Goal: Transaction & Acquisition: Purchase product/service

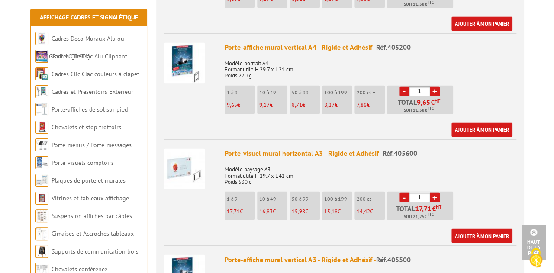
scroll to position [606, 0]
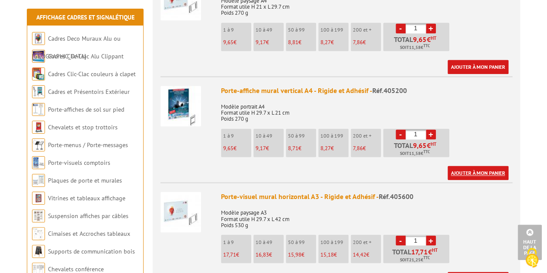
click at [481, 166] on link "Ajouter à mon panier" at bounding box center [478, 173] width 61 height 14
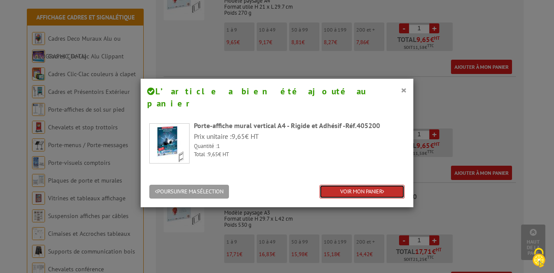
click at [355, 185] on link "VOIR MON PANIER" at bounding box center [361, 192] width 85 height 14
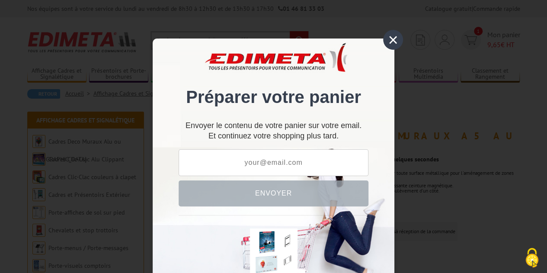
click at [389, 42] on div "×" at bounding box center [393, 40] width 20 height 20
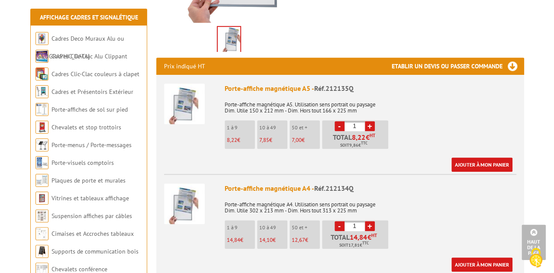
scroll to position [346, 0]
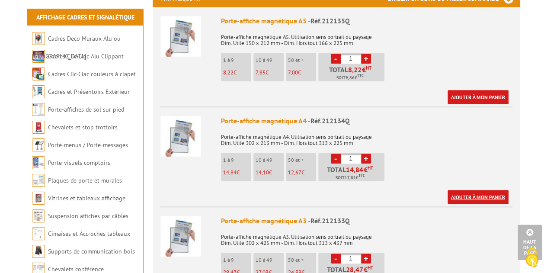
click at [463, 190] on link "Ajouter à mon panier" at bounding box center [478, 197] width 61 height 14
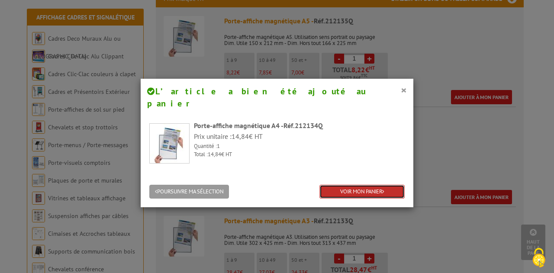
click at [377, 185] on link "VOIR MON PANIER" at bounding box center [361, 192] width 85 height 14
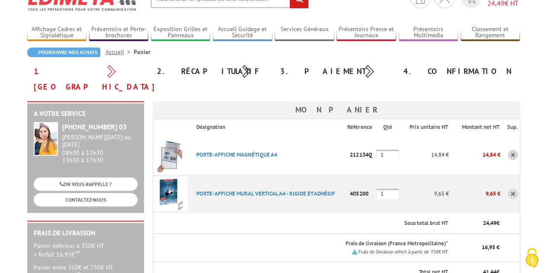
scroll to position [130, 0]
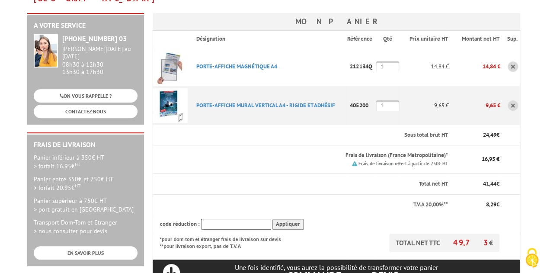
click at [519, 215] on th at bounding box center [510, 224] width 19 height 19
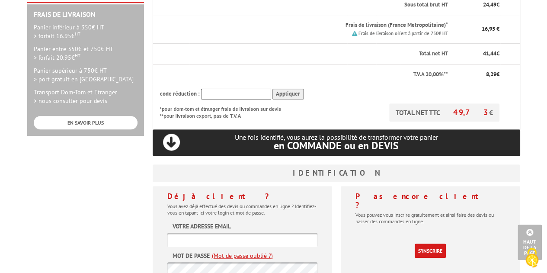
scroll to position [260, 0]
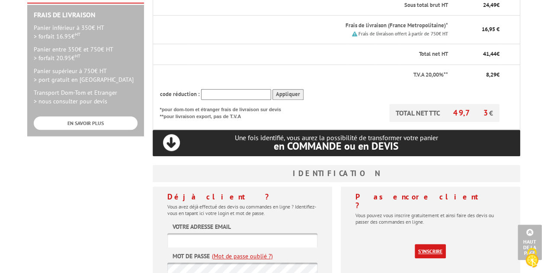
click at [435, 244] on link "S'inscrire" at bounding box center [430, 251] width 31 height 14
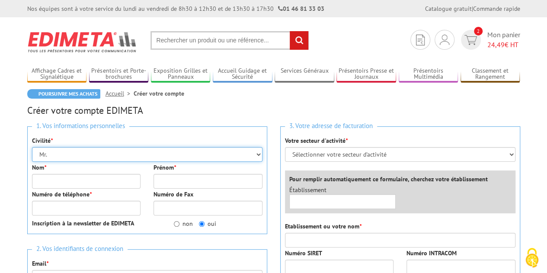
click at [93, 155] on select "Mr. Mme. Mlle." at bounding box center [147, 154] width 231 height 15
select select "Mme."
click at [32, 147] on select "Mr. Mme. Mlle." at bounding box center [147, 154] width 231 height 15
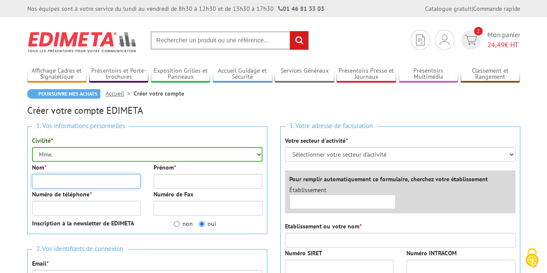
click at [88, 184] on input "Nom *" at bounding box center [86, 181] width 109 height 15
type input "FABER"
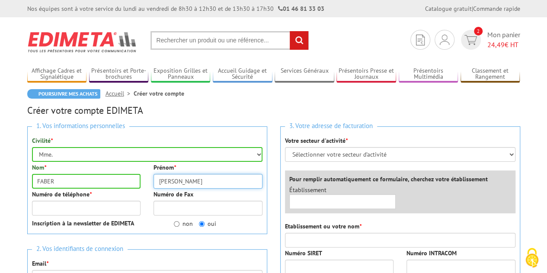
type input "[PERSON_NAME]"
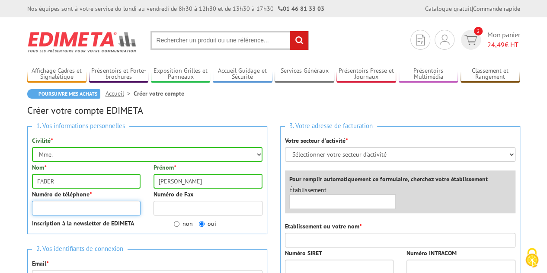
click at [82, 206] on input "Numéro de téléphone *" at bounding box center [86, 208] width 109 height 15
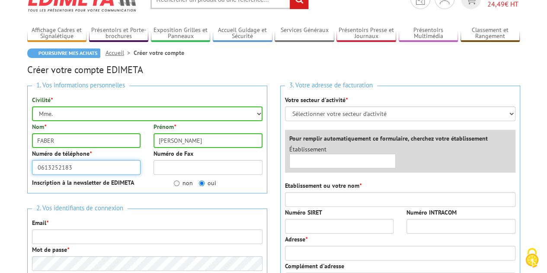
scroll to position [87, 0]
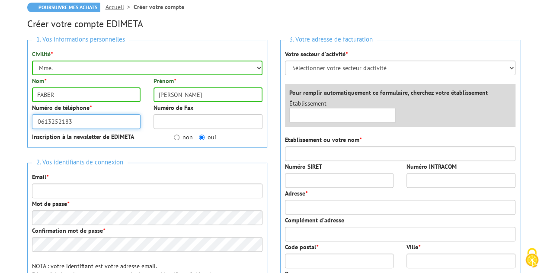
type input "0613252183"
click at [179, 135] on input "non" at bounding box center [177, 138] width 6 height 6
radio input "true"
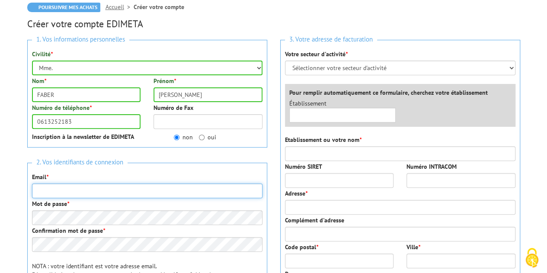
click at [165, 190] on input "Email *" at bounding box center [147, 191] width 231 height 15
type input "[EMAIL_ADDRESS][DOMAIN_NAME]"
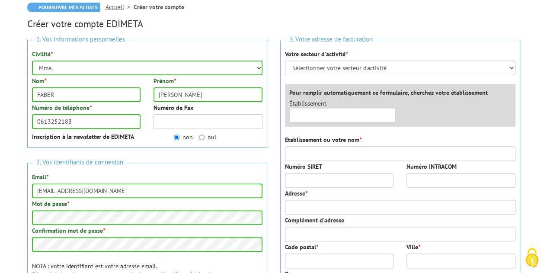
scroll to position [43, 0]
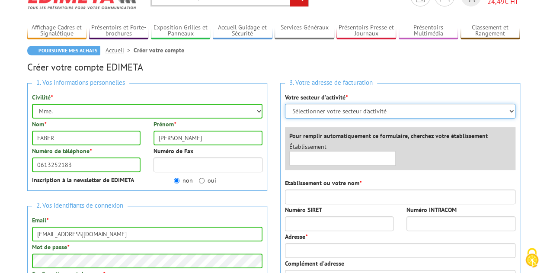
click at [316, 112] on select "Sélectionner votre secteur d'activité Administrations et collectivités Magasins…" at bounding box center [400, 111] width 231 height 15
select select "878"
click at [285, 104] on select "Sélectionner votre secteur d'activité Administrations et collectivités Magasins…" at bounding box center [400, 111] width 231 height 15
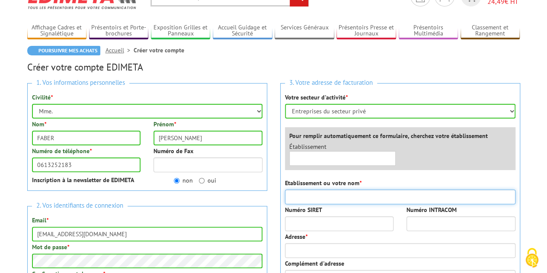
click at [315, 190] on input "Etablissement ou votre nom *" at bounding box center [400, 197] width 231 height 15
type input "RACING CLUB STRASBOURG ALSACE"
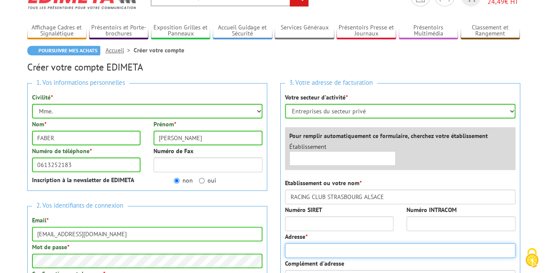
click at [381, 246] on input "Adresse *" at bounding box center [400, 250] width 231 height 15
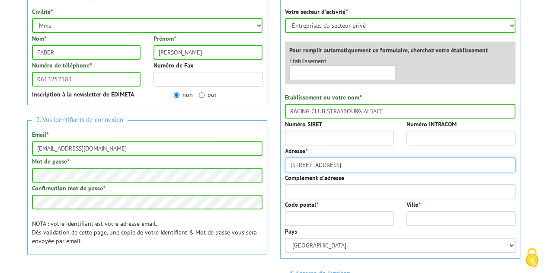
scroll to position [130, 0]
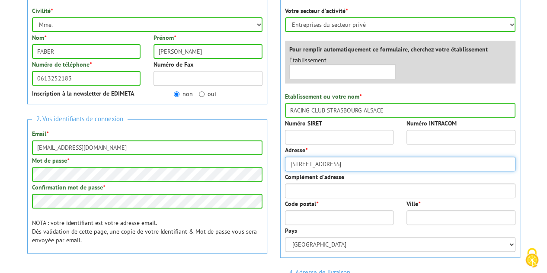
type input "2 RUE DES VANNEAUX"
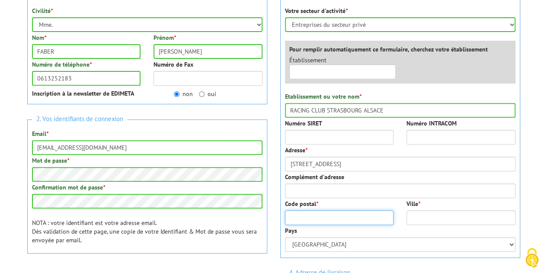
click at [322, 213] on input "Code postal *" at bounding box center [339, 217] width 109 height 15
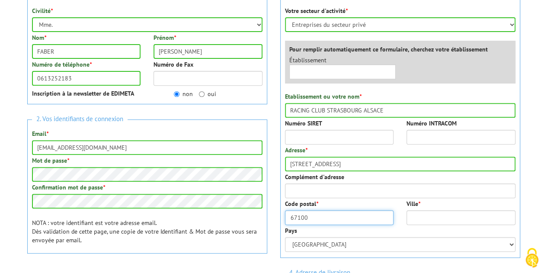
type input "67100"
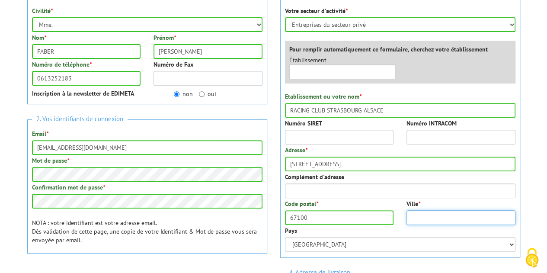
click at [425, 218] on input "Ville *" at bounding box center [461, 217] width 109 height 15
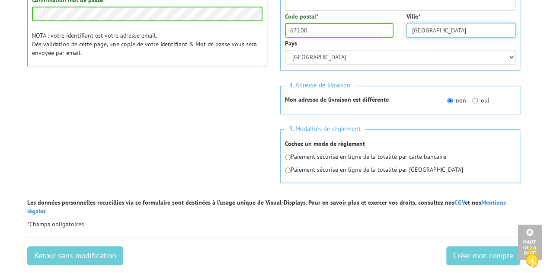
scroll to position [346, 0]
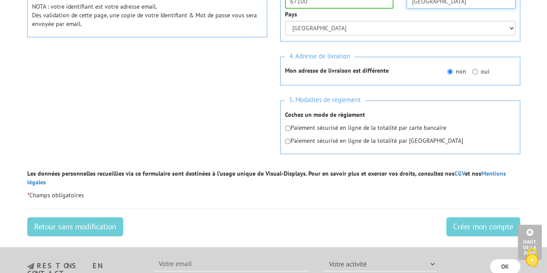
type input "STRASBOURG"
click at [287, 129] on input "radio" at bounding box center [288, 129] width 6 height 6
radio input "true"
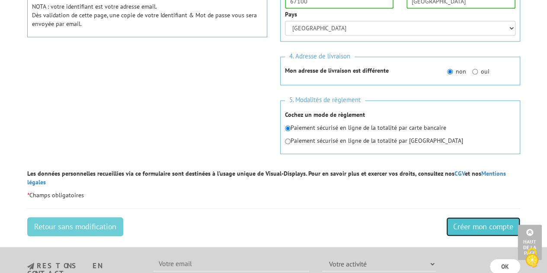
click at [469, 217] on input "Créer mon compte" at bounding box center [484, 226] width 74 height 19
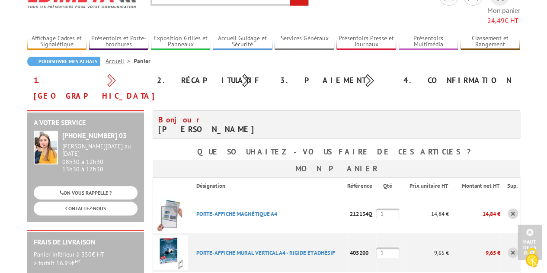
scroll to position [43, 0]
